Goal: Information Seeking & Learning: Learn about a topic

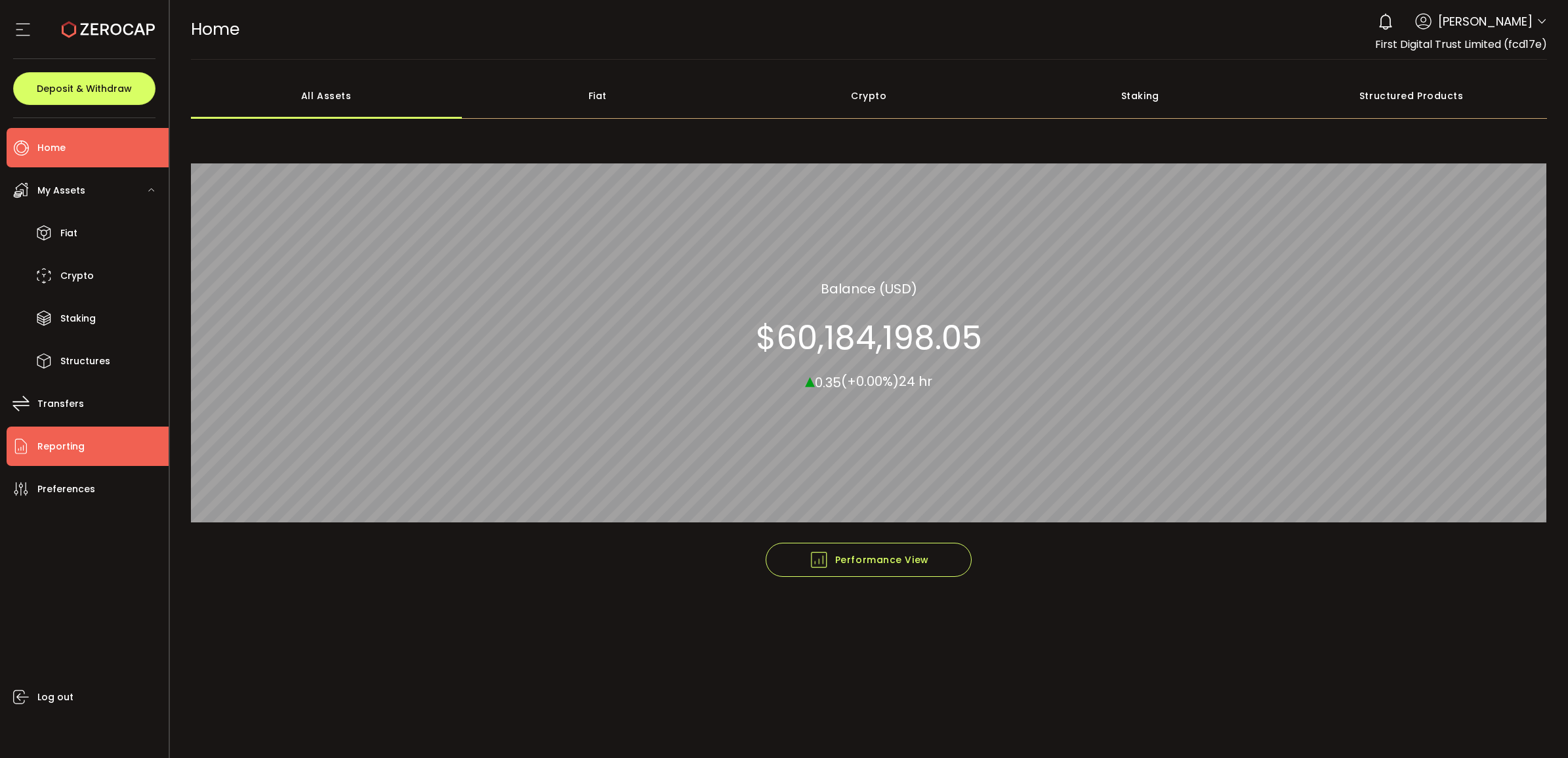
click at [90, 441] on li "Reporting" at bounding box center [88, 446] width 162 height 39
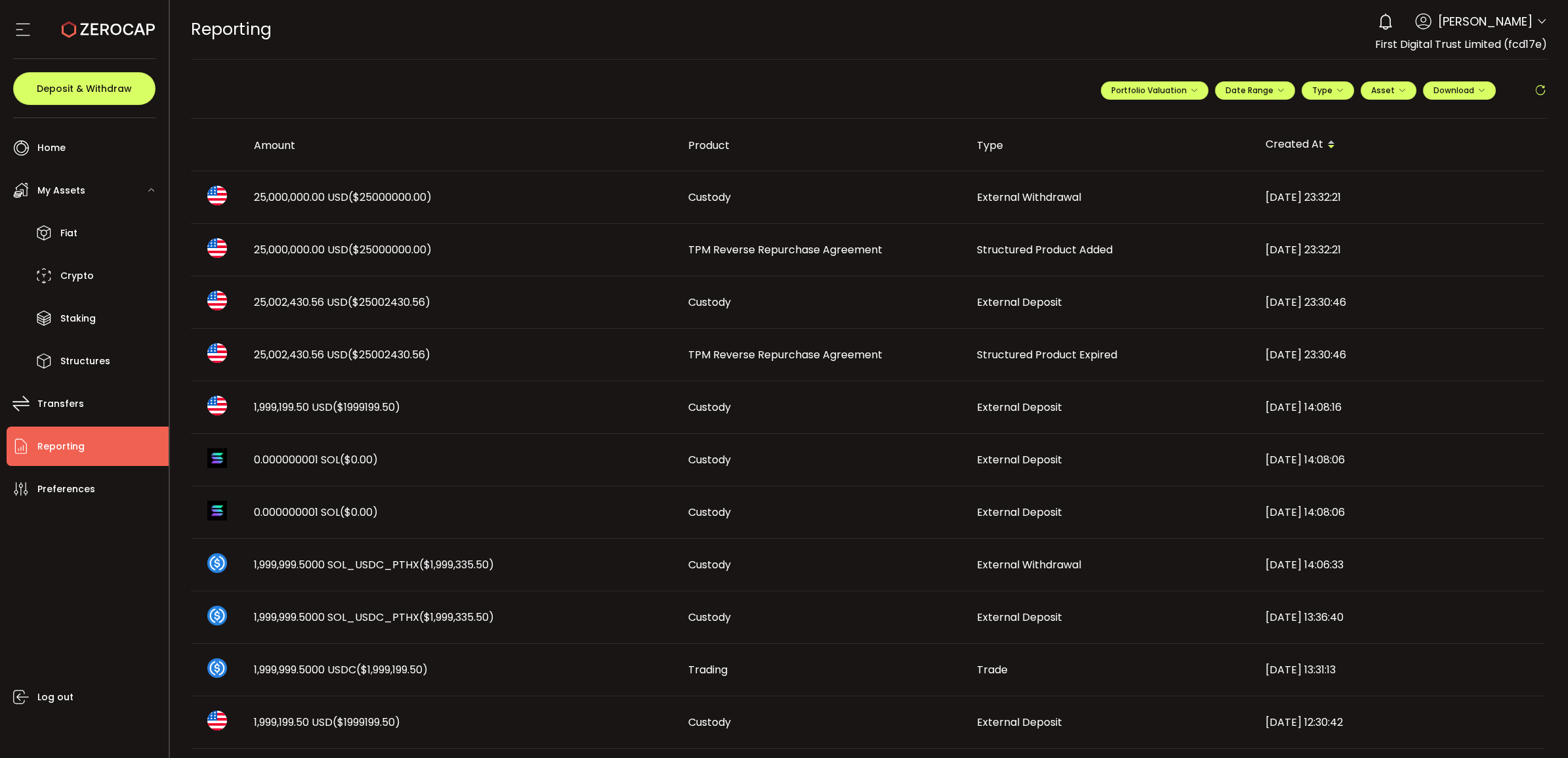
click at [841, 348] on span "TPM Reverse Repurchase Agreement" at bounding box center [785, 355] width 195 height 15
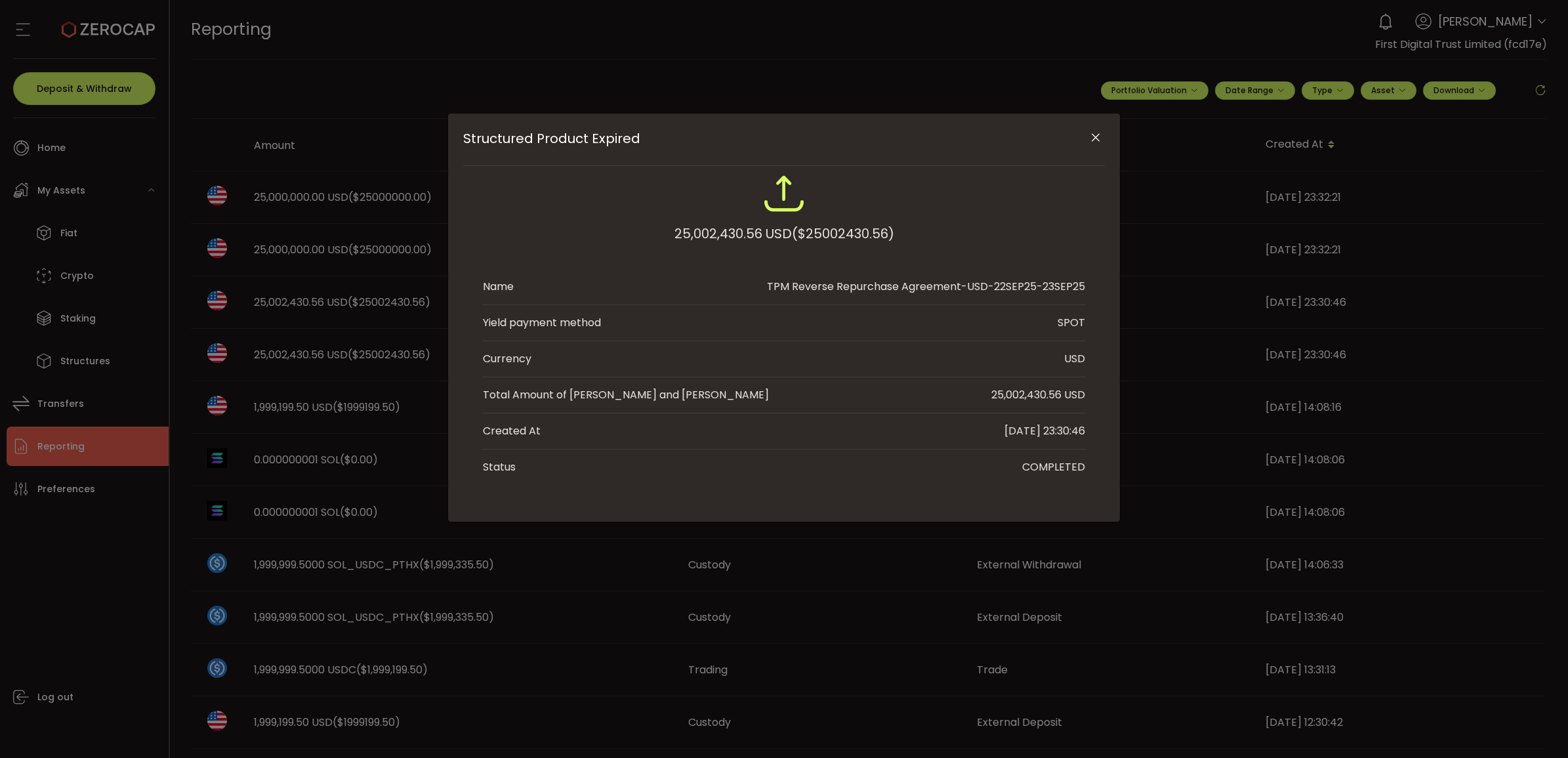
click at [1049, 136] on icon "Close" at bounding box center [1095, 137] width 13 height 13
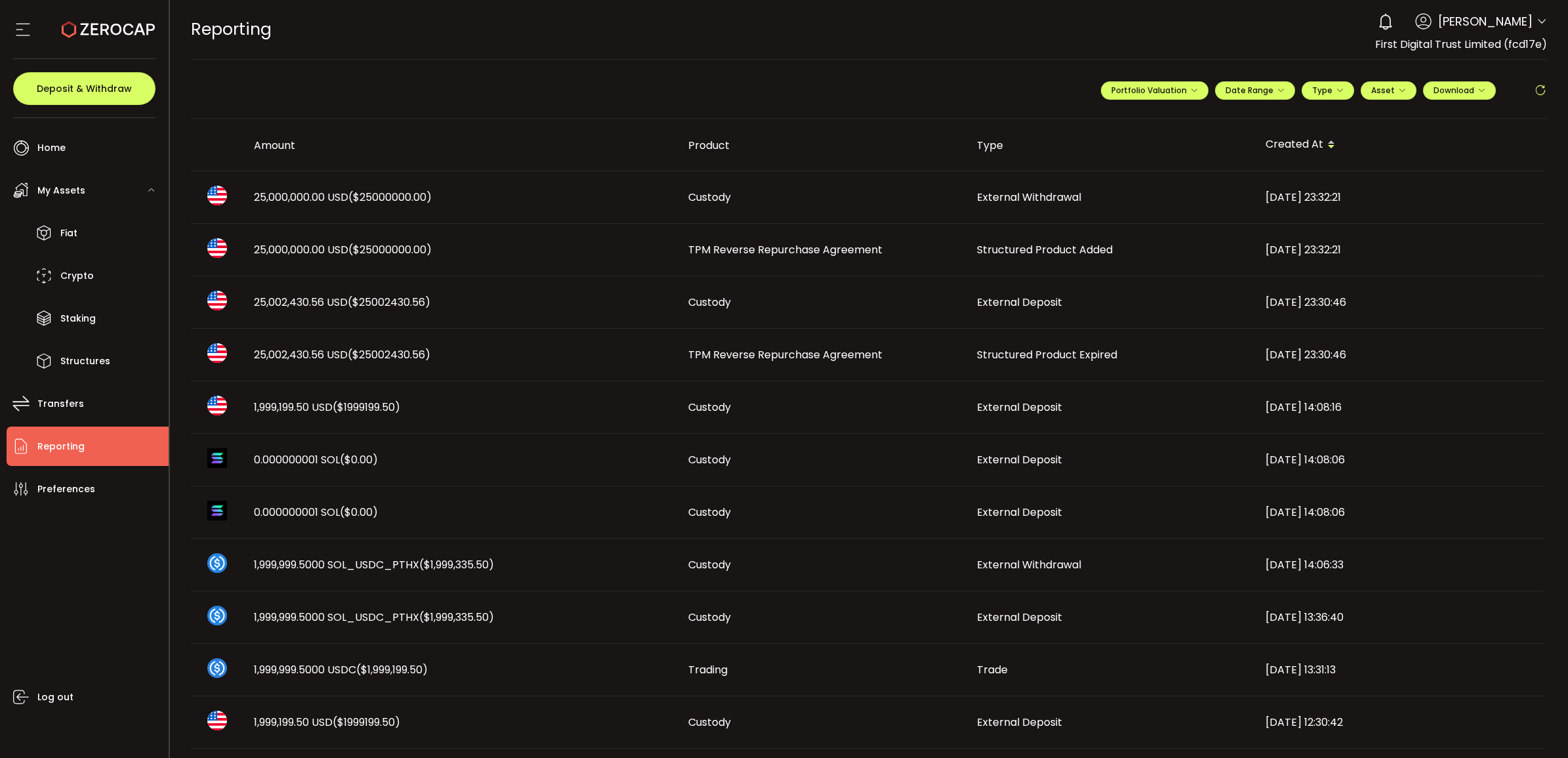
click at [1006, 246] on span "Structured Product Added" at bounding box center [1044, 249] width 136 height 15
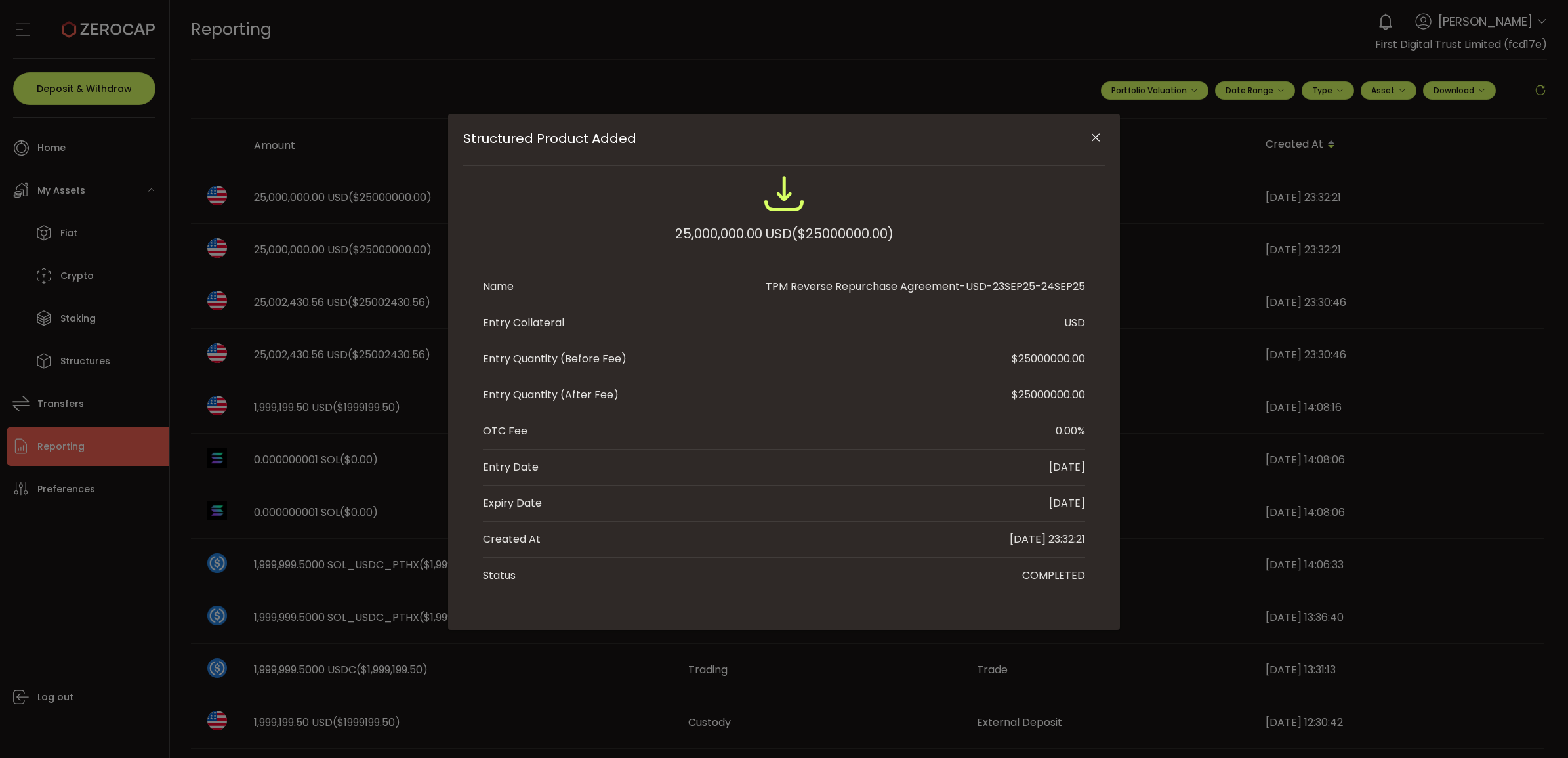
click at [1049, 135] on icon "Close" at bounding box center [1095, 137] width 13 height 13
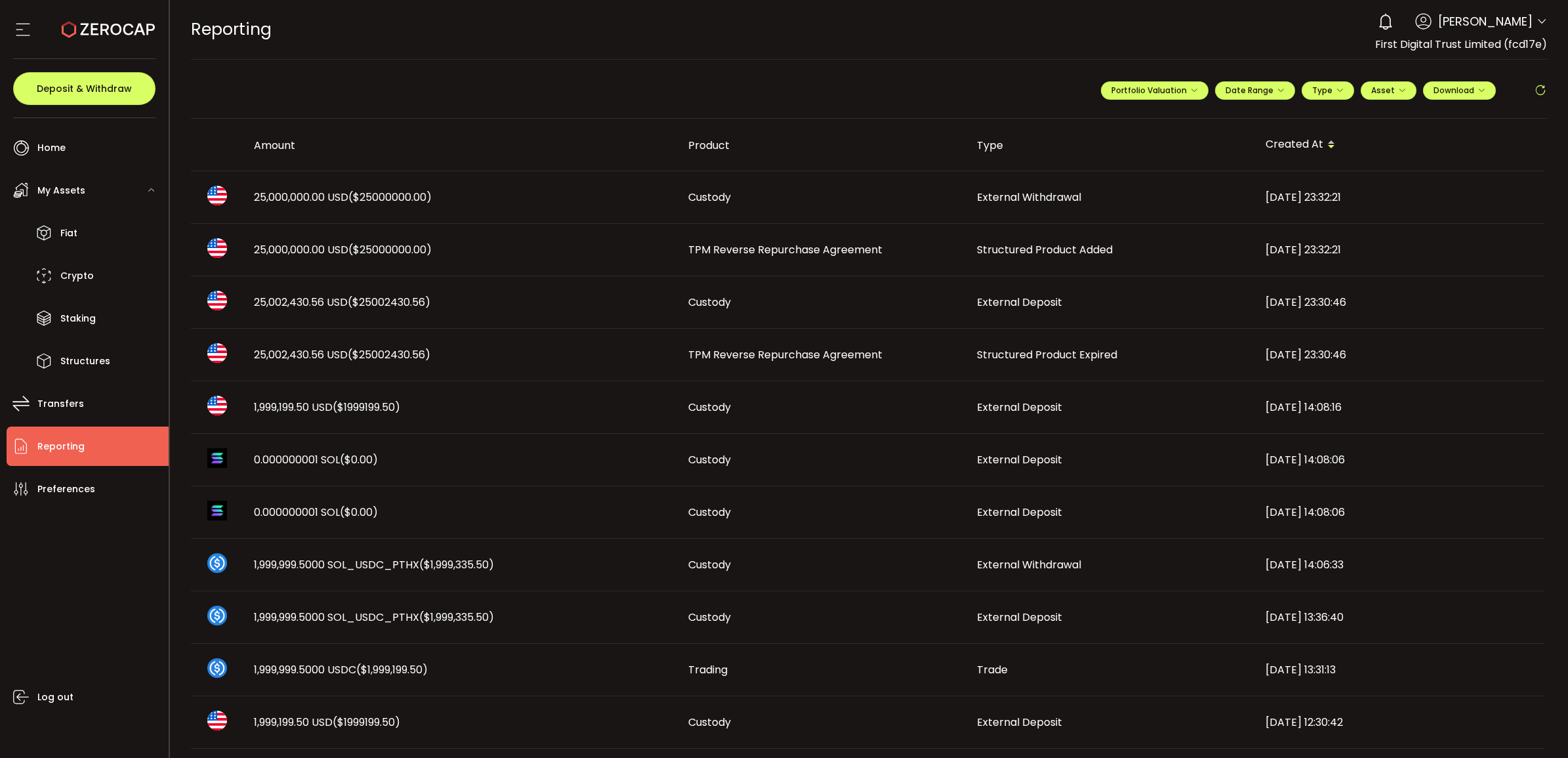
click at [334, 356] on span "25,002,430.56 USD ($25002430.56)" at bounding box center [342, 355] width 177 height 15
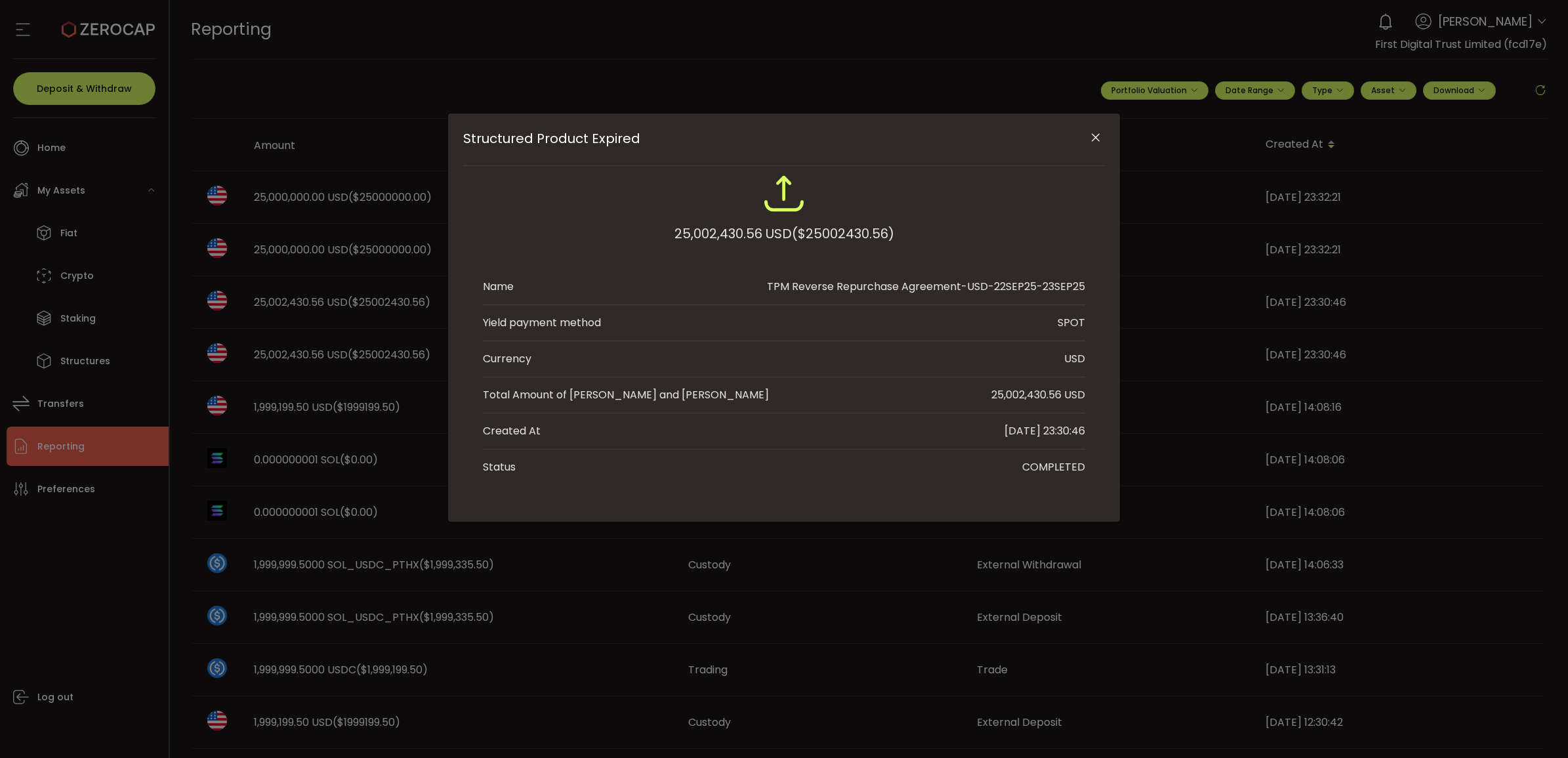
drag, startPoint x: 1020, startPoint y: 395, endPoint x: 1061, endPoint y: 397, distance: 41.0
click at [1049, 397] on div "25,002,430.56 USD" at bounding box center [1038, 394] width 94 height 16
copy div "2,430.56"
click at [1049, 551] on div "Structured Product Expired 25,002,430.56 USD ($25002430.56) Name TPM Reverse Re…" at bounding box center [784, 379] width 1568 height 758
click at [1049, 142] on icon "Close" at bounding box center [1095, 137] width 13 height 13
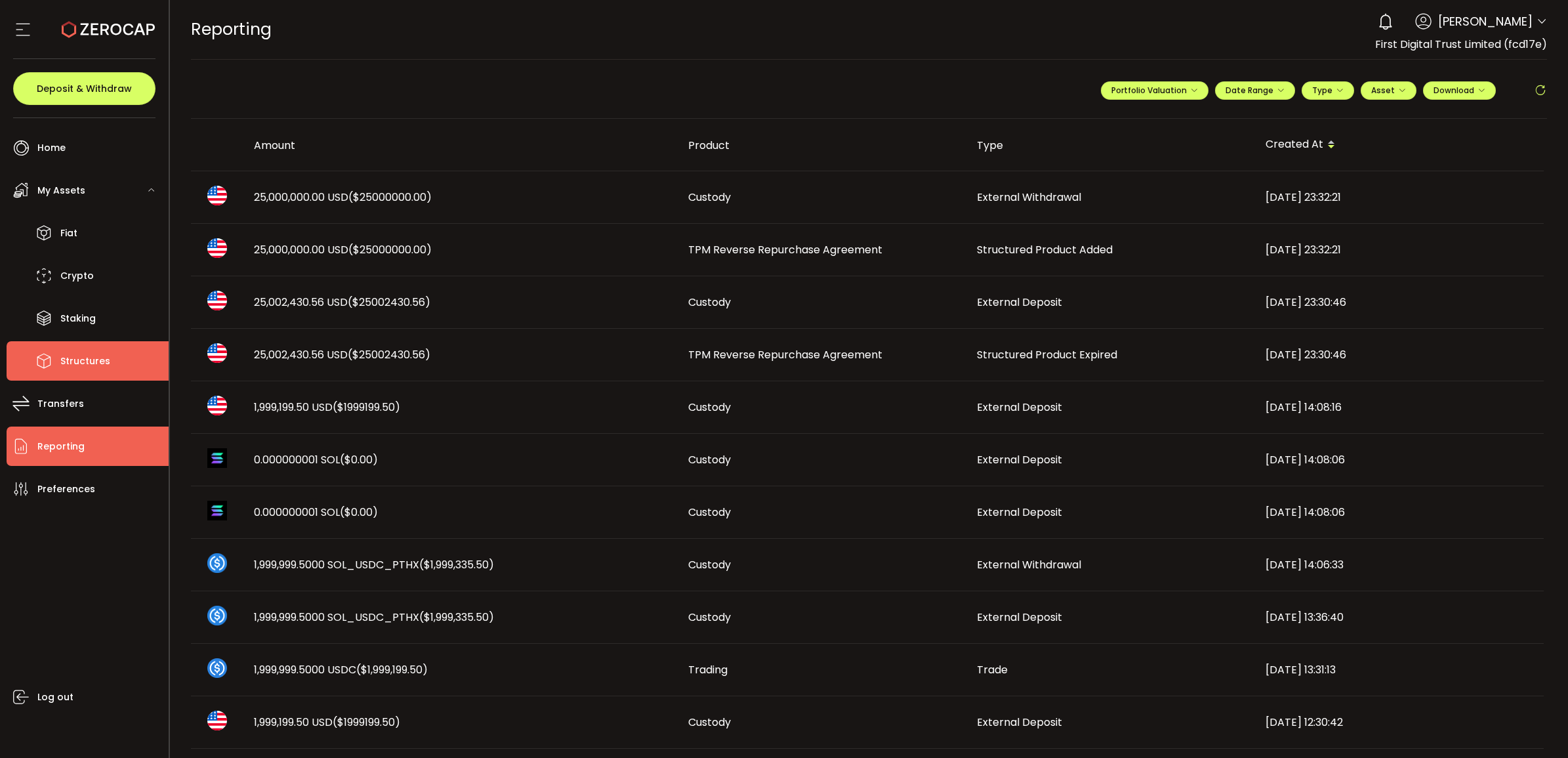
click at [113, 362] on li "Structures" at bounding box center [88, 361] width 162 height 39
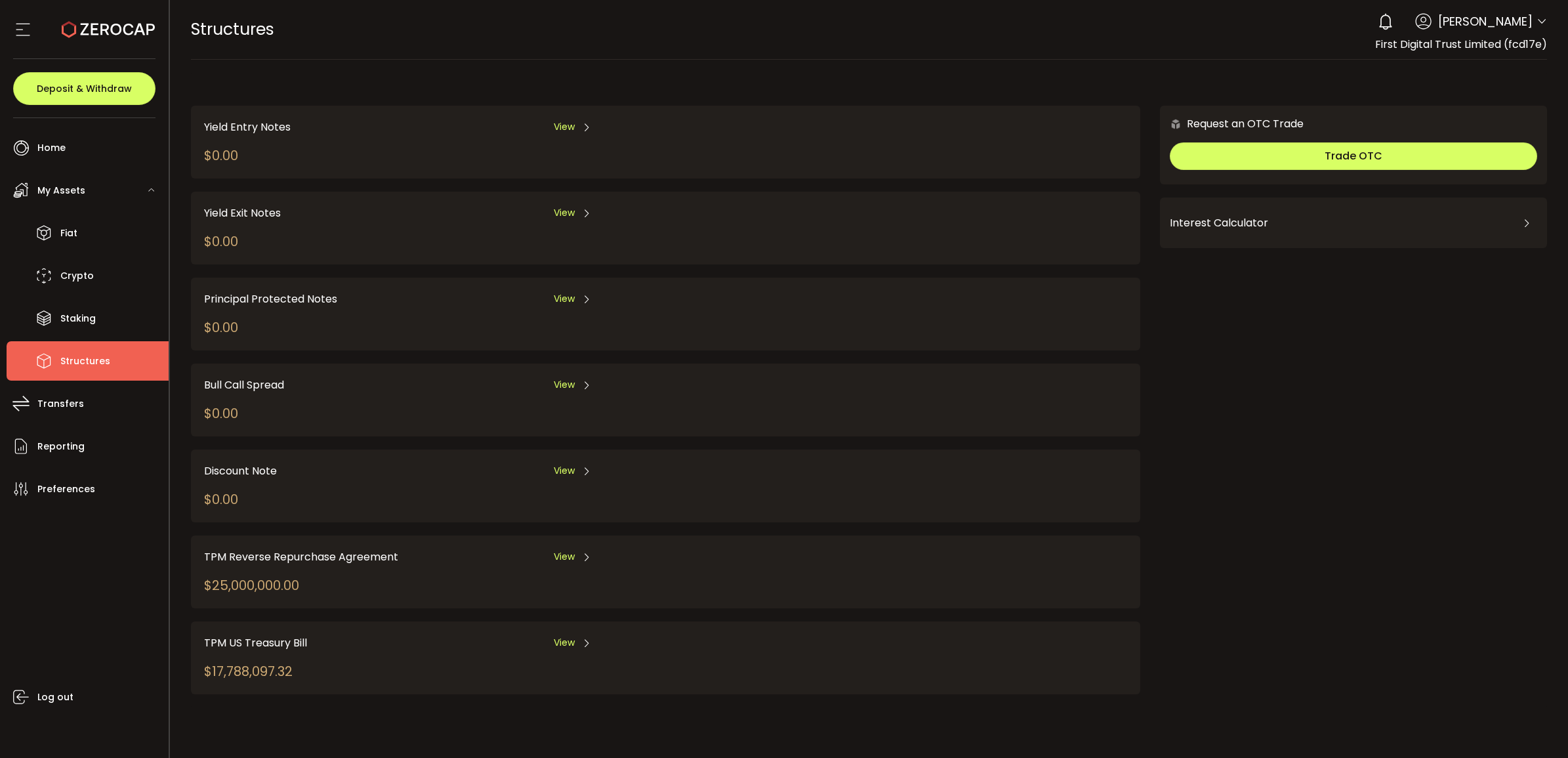
click at [549, 551] on div "TPM Reverse Repurchase Agreement View" at bounding box center [527, 557] width 646 height 17
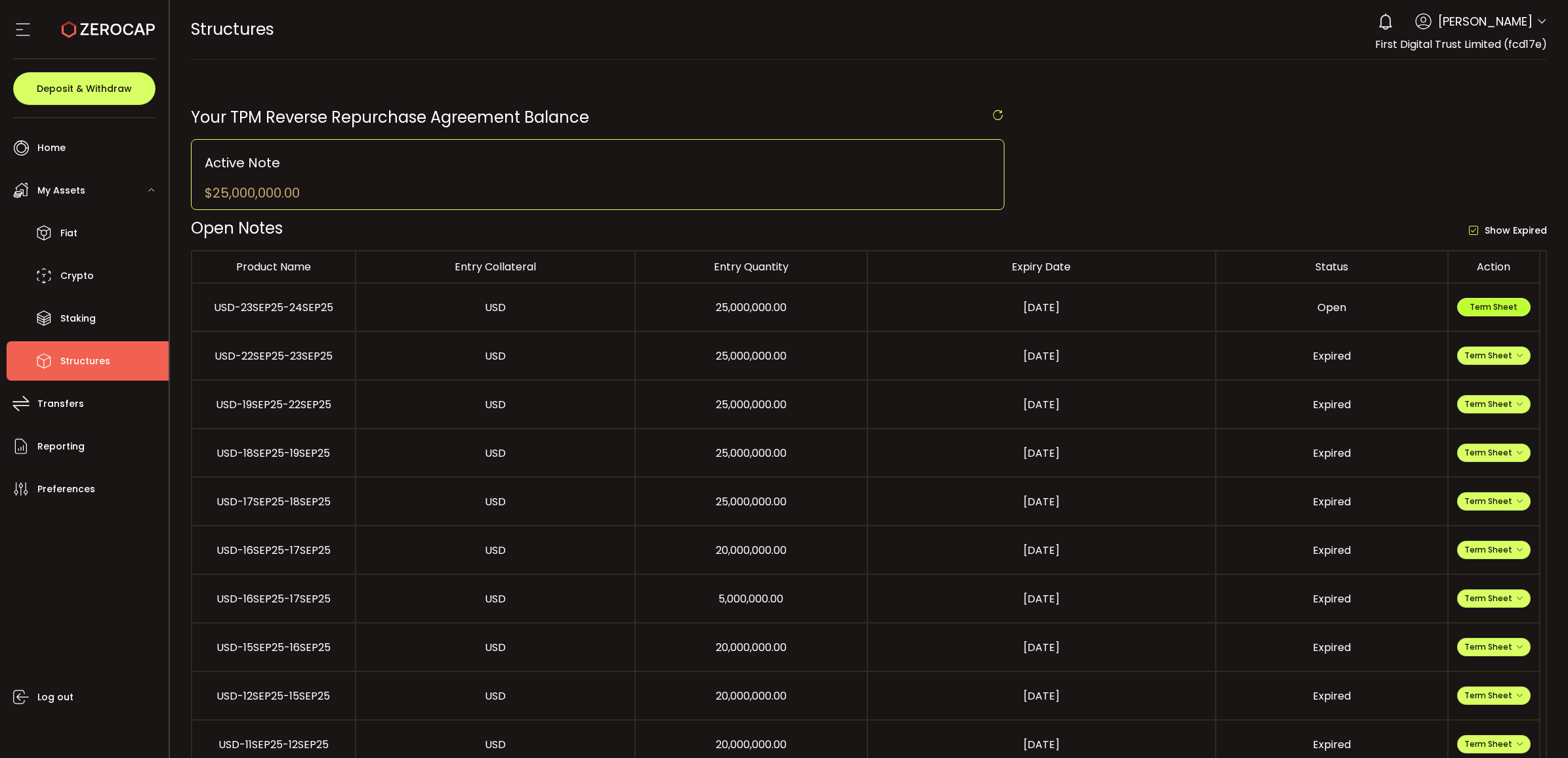
click at [1049, 313] on span "Term Sheet" at bounding box center [1494, 307] width 48 height 11
click at [1049, 303] on button "Term Sheet" at bounding box center [1494, 307] width 74 height 18
click at [70, 231] on span "Fiat" at bounding box center [68, 233] width 17 height 19
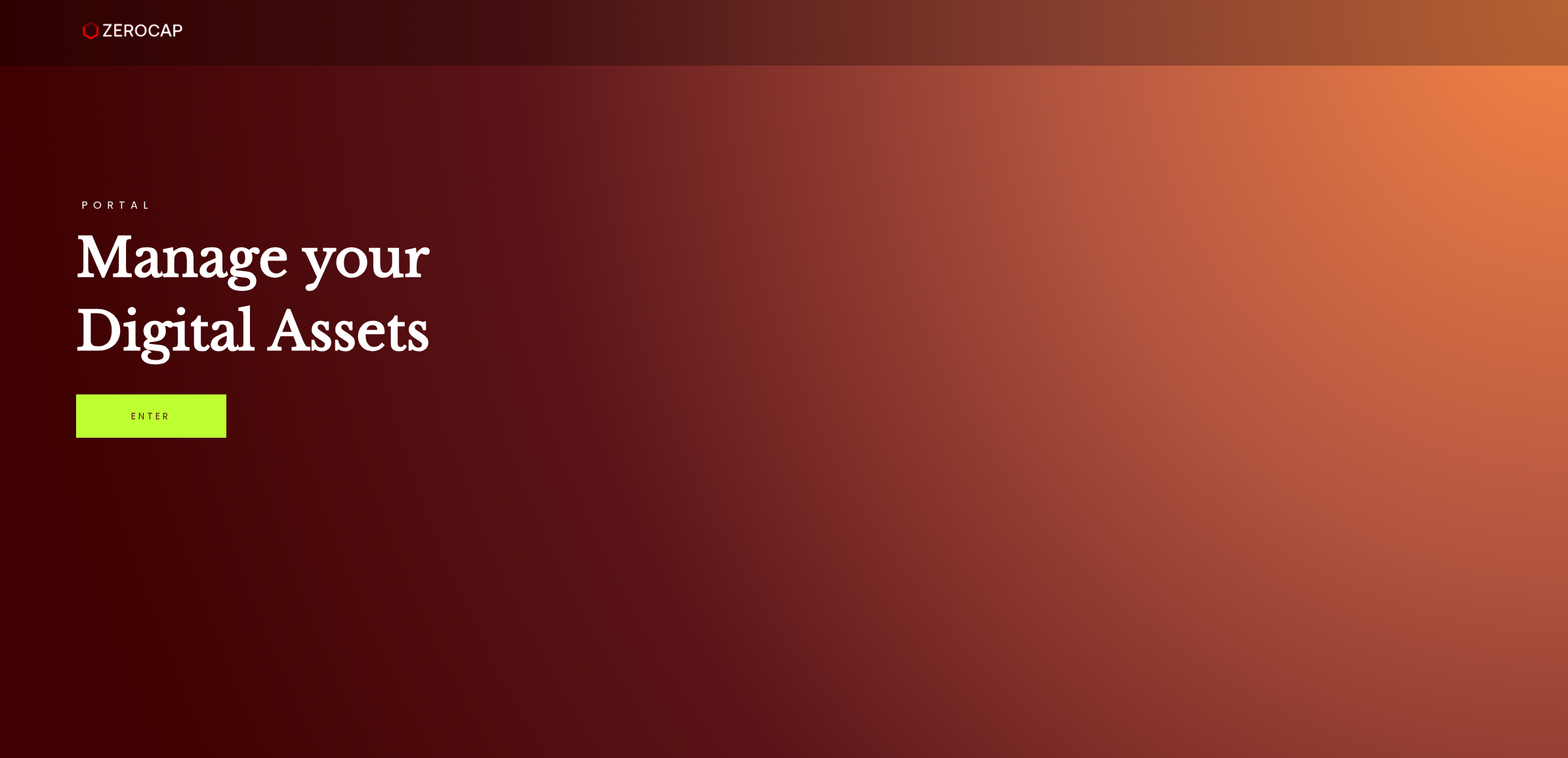
click at [201, 410] on link "Enter" at bounding box center [151, 416] width 150 height 44
